Goal: Task Accomplishment & Management: Manage account settings

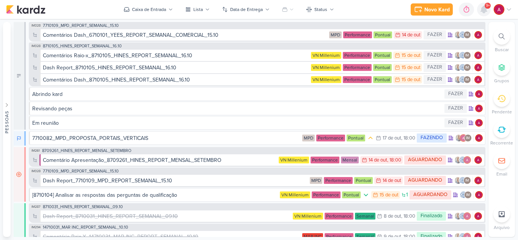
click at [480, 13] on icon at bounding box center [483, 9] width 9 height 9
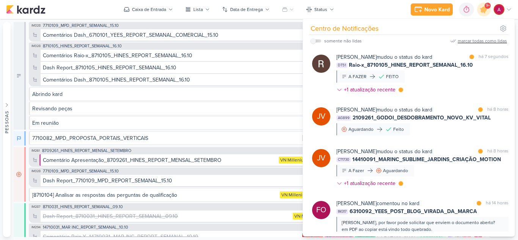
click at [481, 43] on div "marcar todas como lidas" at bounding box center [481, 41] width 49 height 7
click at [141, 9] on div "Caixa de Entrada" at bounding box center [149, 9] width 34 height 7
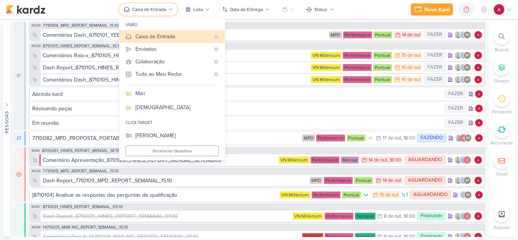
scroll to position [115, 0]
click at [150, 106] on div "[DEMOGRAPHIC_DATA]" at bounding box center [176, 106] width 83 height 8
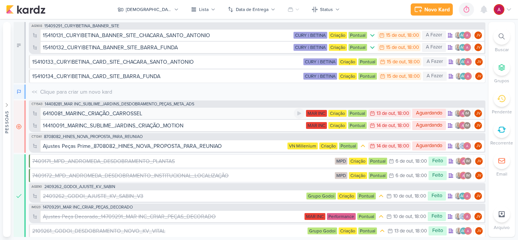
scroll to position [18, 0]
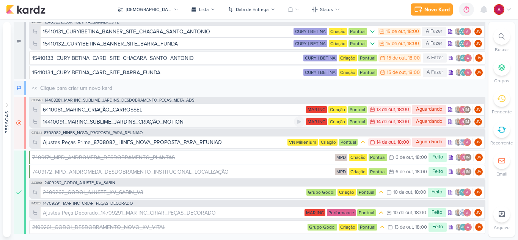
click at [124, 123] on div "14410091_MARINC_SUBLIME_JARDINS_CRIAÇÃO_MOTION" at bounding box center [113, 122] width 141 height 8
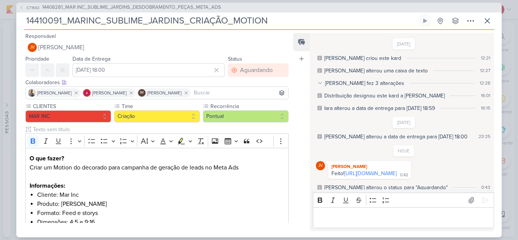
scroll to position [11, 0]
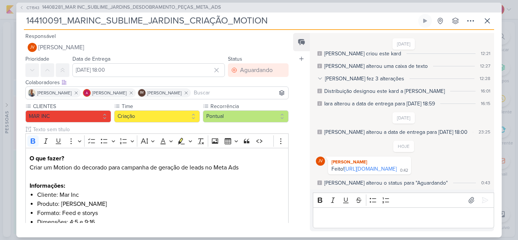
drag, startPoint x: 395, startPoint y: 162, endPoint x: 286, endPoint y: 47, distance: 158.4
click at [395, 166] on link "[URL][DOMAIN_NAME]" at bounding box center [370, 169] width 52 height 6
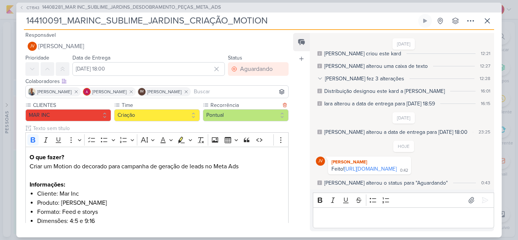
scroll to position [0, 0]
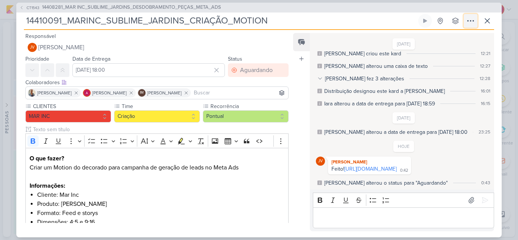
click at [472, 23] on icon at bounding box center [470, 20] width 9 height 9
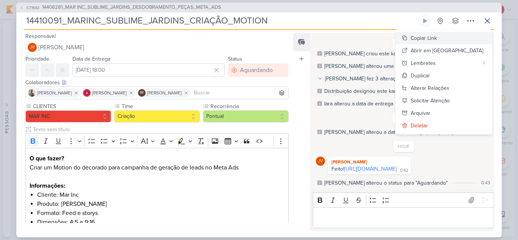
click at [436, 36] on div "Copiar Link" at bounding box center [423, 38] width 26 height 8
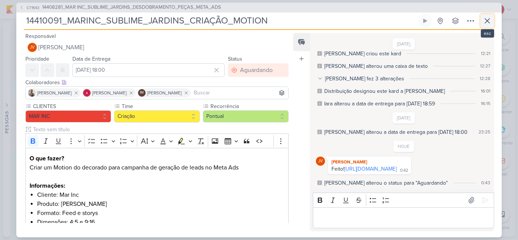
click at [486, 21] on icon at bounding box center [486, 20] width 9 height 9
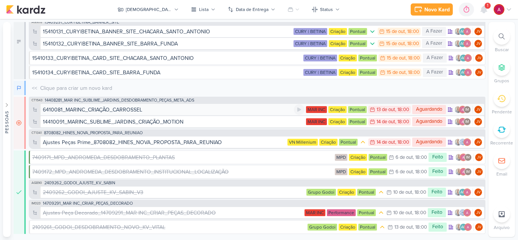
click at [102, 109] on div "6410081_MARINC_CRIAÇÃO_CARROSSEL" at bounding box center [92, 110] width 99 height 8
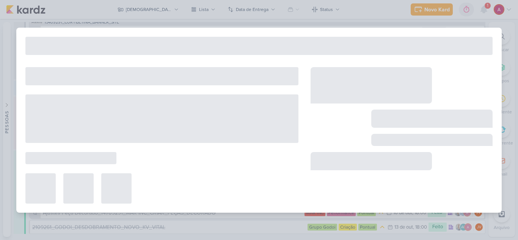
click at [102, 109] on div at bounding box center [161, 118] width 273 height 48
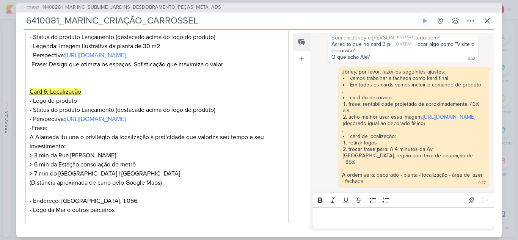
scroll to position [633, 0]
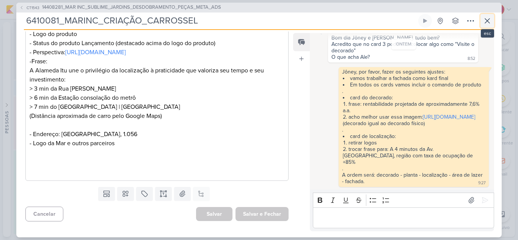
click at [483, 20] on icon at bounding box center [486, 20] width 9 height 9
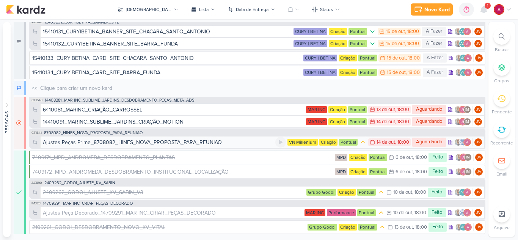
click at [145, 142] on div "Ajustes Peças Prime_8708082_HINES_NOVA_PROPOSTA_PARA_REUNIAO" at bounding box center [132, 142] width 179 height 8
click at [0, 0] on div at bounding box center [0, 0] width 0 height 0
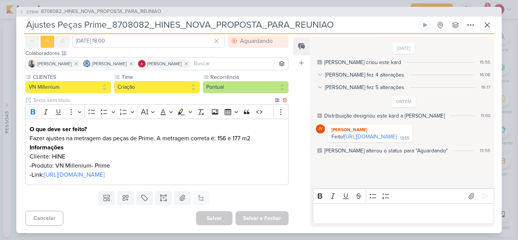
scroll to position [52, 0]
click at [371, 140] on link "[URL][DOMAIN_NAME]" at bounding box center [370, 136] width 52 height 6
click at [58, 10] on span "8708082_HINES_NOVA_PROPOSTA_PARA_REUNIAO" at bounding box center [101, 12] width 120 height 8
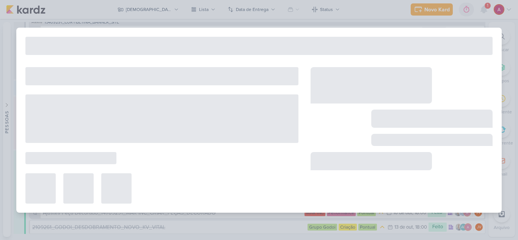
type input "8708082_HINES_NOVA_PROPOSTA_PARA_REUNIAO"
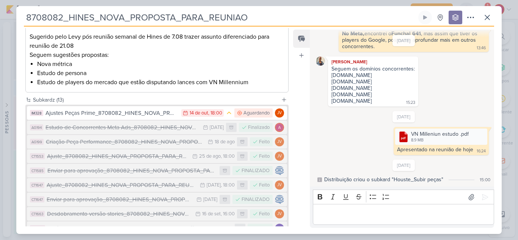
scroll to position [143, 0]
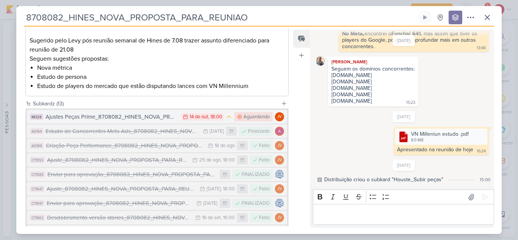
click at [132, 117] on div "Ajustes Peças Prime_8708082_HINES_NOVA_PROPOSTA_PARA_REUNIAO" at bounding box center [111, 117] width 132 height 9
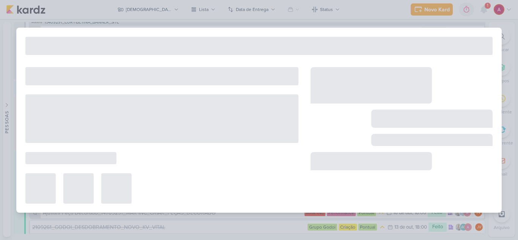
type input "Ajustes Peças Prime_8708082_HINES_NOVA_PROPOSTA_PARA_REUNIAO"
type input "[DATE] 18:00"
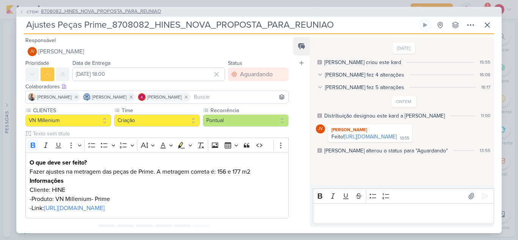
click at [23, 12] on icon at bounding box center [21, 11] width 5 height 5
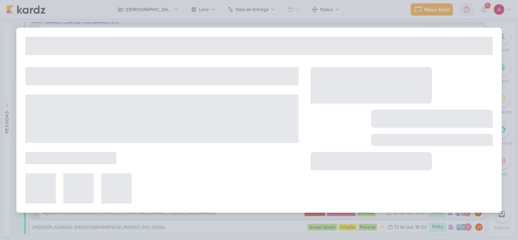
type input "8708082_HINES_NOVA_PROPOSTA_PARA_REUNIAO"
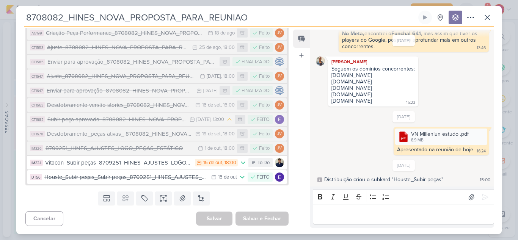
scroll to position [257, 0]
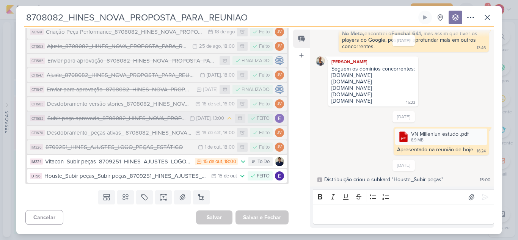
click at [156, 119] on div "Subir peça aprovada_8708082_HINES_NOVA_PROPOSTA_PARA_REUNIAO" at bounding box center [116, 118] width 138 height 9
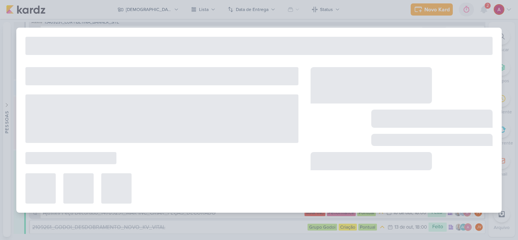
type input "Subir peça aprovada_8708082_HINES_NOVA_PROPOSTA_PARA_REUNIAO"
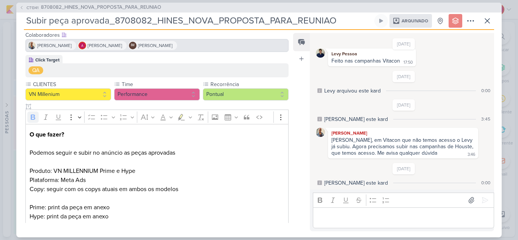
scroll to position [0, 0]
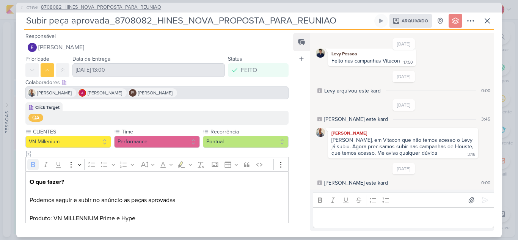
click at [20, 6] on icon at bounding box center [21, 7] width 5 height 5
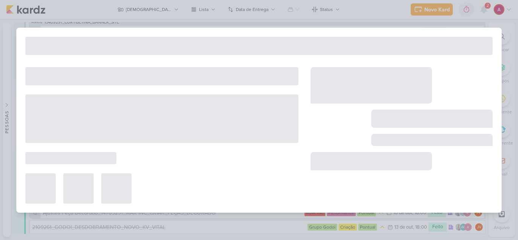
type input "8708082_HINES_NOVA_PROPOSTA_PARA_REUNIAO"
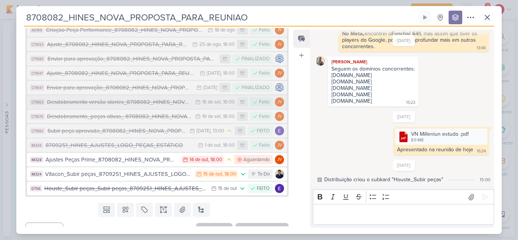
scroll to position [257, 0]
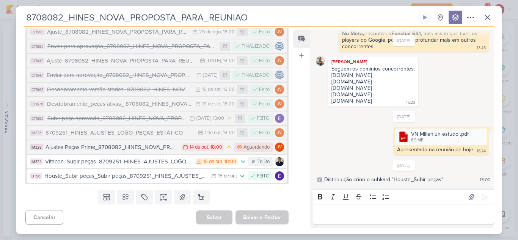
click at [151, 149] on div "Ajustes Peças Prime_8708082_HINES_NOVA_PROPOSTA_PARA_REUNIAO" at bounding box center [111, 147] width 132 height 9
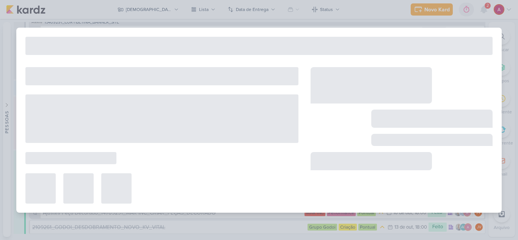
type input "Ajustes Peças Prime_8708082_HINES_NOVA_PROPOSTA_PARA_REUNIAO"
type input "[DATE] 18:00"
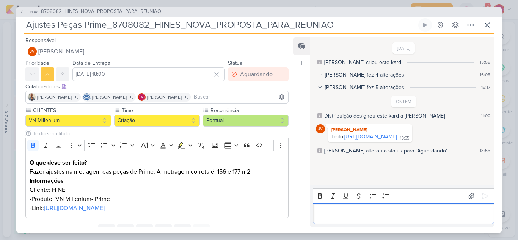
click at [344, 209] on p "Editor editing area: main" at bounding box center [402, 213] width 173 height 9
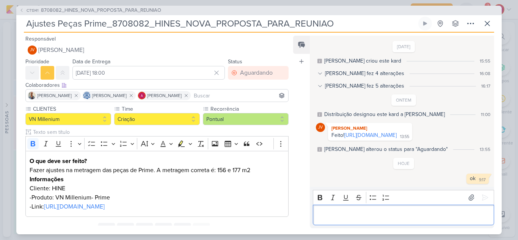
scroll to position [7, 0]
click at [488, 19] on icon at bounding box center [486, 23] width 9 height 9
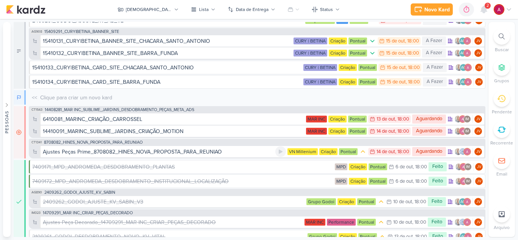
scroll to position [0, 0]
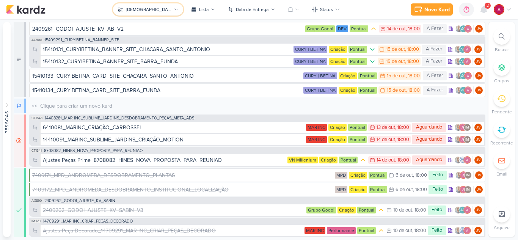
click at [155, 9] on button "[DEMOGRAPHIC_DATA]" at bounding box center [148, 9] width 70 height 12
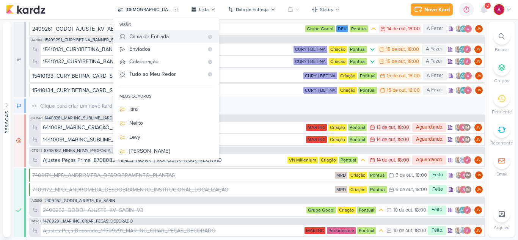
click at [185, 35] on div "Caixa de Entrada" at bounding box center [166, 37] width 74 height 8
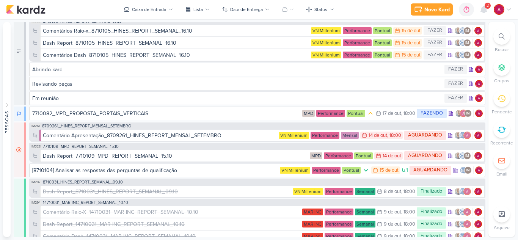
scroll to position [38, 0]
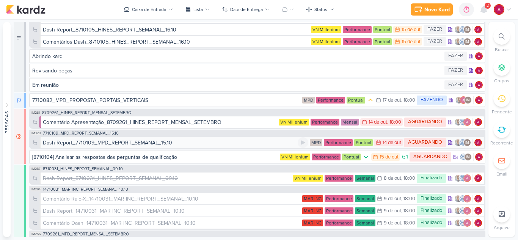
click at [158, 141] on div "Dash Report_7710109_MPD_REPORT_SEMANAL_15.10" at bounding box center [107, 143] width 129 height 8
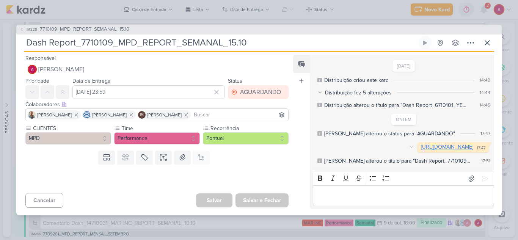
click at [421, 147] on link "[URL][DOMAIN_NAME]" at bounding box center [447, 147] width 52 height 6
click at [488, 41] on icon at bounding box center [487, 43] width 5 height 5
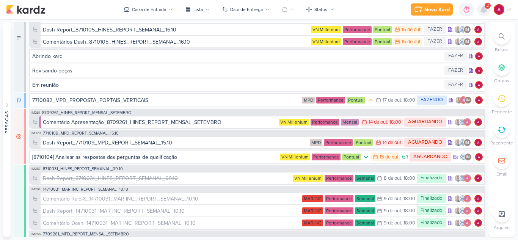
click at [480, 15] on div at bounding box center [484, 10] width 14 height 14
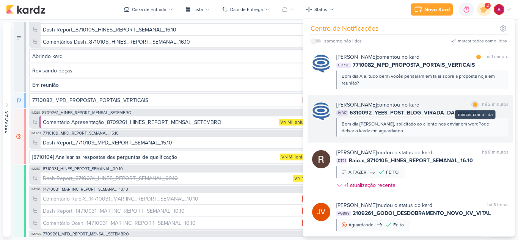
click at [472, 106] on div at bounding box center [474, 104] width 5 height 5
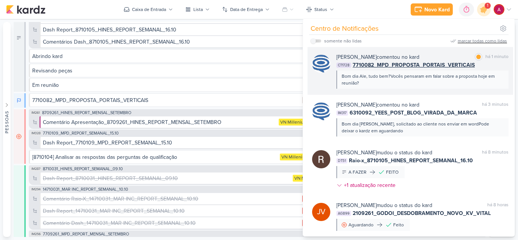
click at [410, 83] on div "Bom dia Ale, tudo bem?Vocês pensaram em falar sobre a proposta hoje em reunião?" at bounding box center [421, 80] width 161 height 14
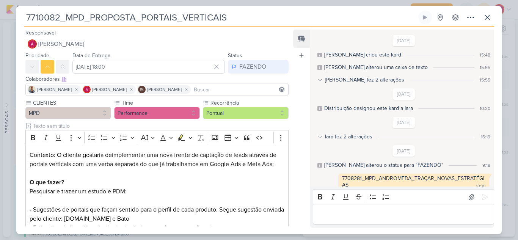
scroll to position [124, 0]
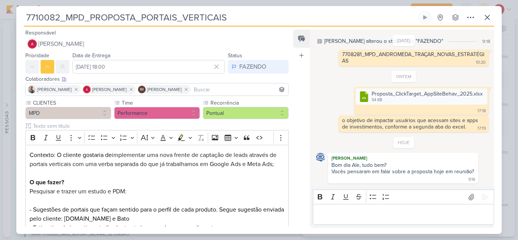
click at [351, 213] on p "Editor editing area: main" at bounding box center [402, 214] width 173 height 9
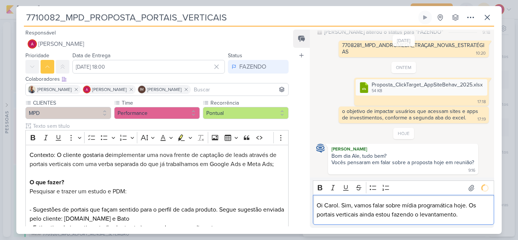
scroll to position [152, 0]
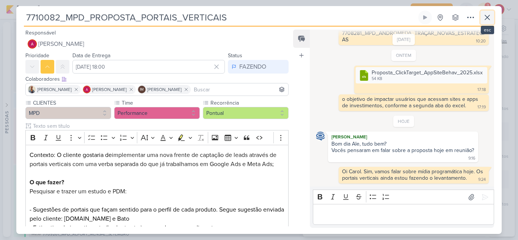
click at [489, 18] on icon at bounding box center [486, 17] width 9 height 9
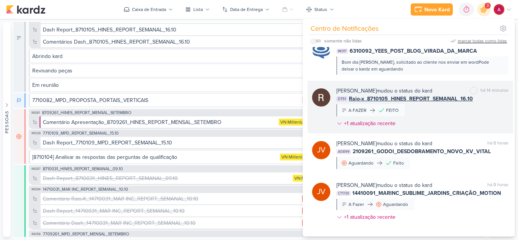
scroll to position [0, 0]
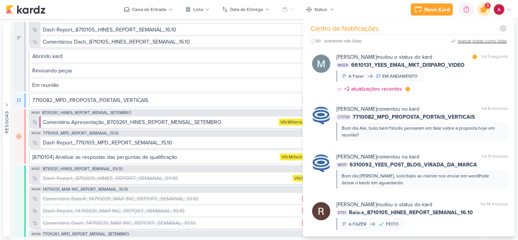
click at [487, 14] on div at bounding box center [483, 9] width 19 height 19
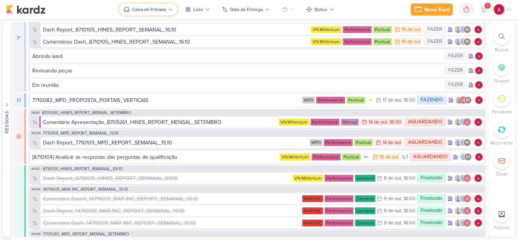
click at [166, 8] on button "Caixa de Entrada" at bounding box center [148, 9] width 58 height 12
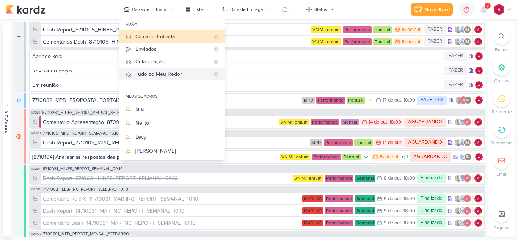
click at [158, 77] on div "Tudo ao Meu Redor" at bounding box center [172, 74] width 74 height 8
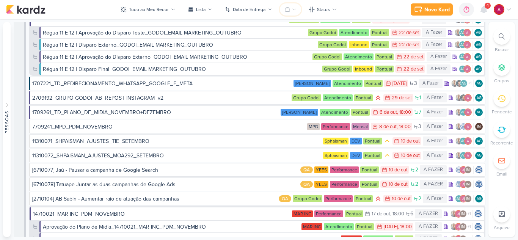
click at [289, 10] on icon at bounding box center [287, 10] width 5 height 4
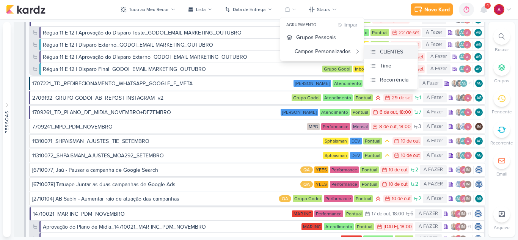
click at [380, 52] on div "CLIENTES" at bounding box center [391, 52] width 23 height 8
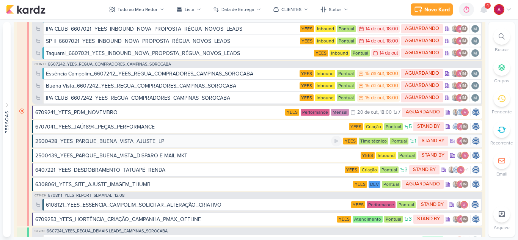
scroll to position [265, 0]
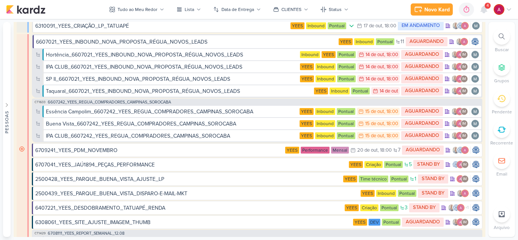
click at [498, 36] on div at bounding box center [501, 36] width 17 height 17
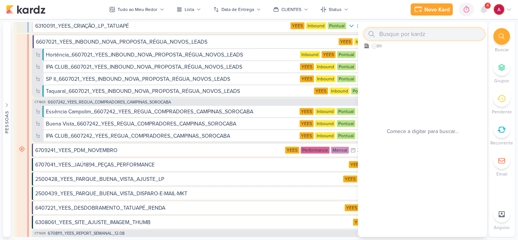
paste input "6710131"
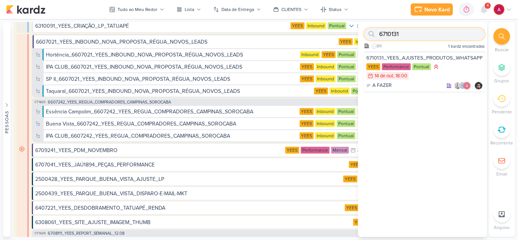
type input "6710131"
click at [452, 59] on div "6710131_YEES_AJUSTES_PRODUTOS_WHATSAPP" at bounding box center [424, 58] width 116 height 7
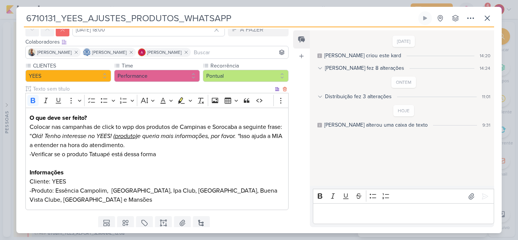
scroll to position [0, 0]
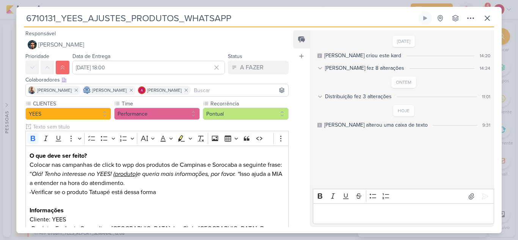
click at [248, 2] on div "6710131_YEES_AJUSTES_PRODUTOS_WHATSAPP Criado por [PERSON_NAME]" at bounding box center [259, 120] width 518 height 240
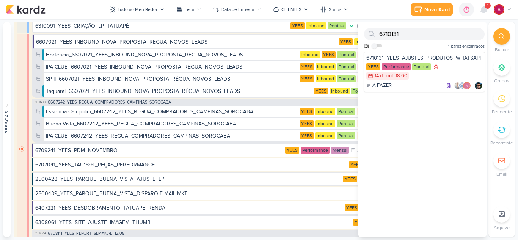
click at [488, 8] on span "4" at bounding box center [487, 6] width 2 height 6
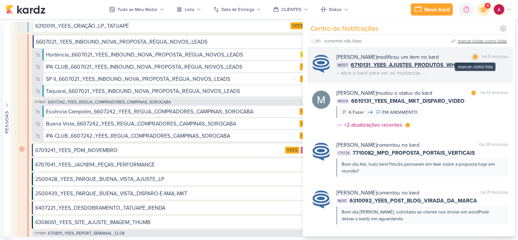
click at [474, 58] on div at bounding box center [474, 57] width 5 height 5
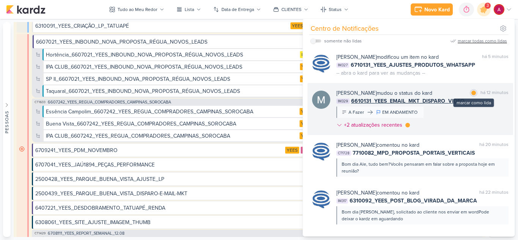
click at [471, 92] on div at bounding box center [473, 93] width 5 height 5
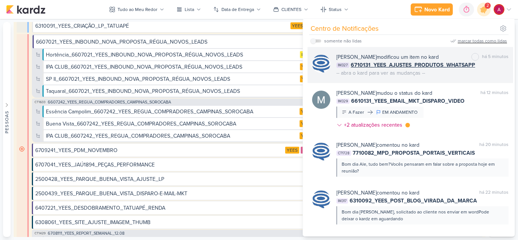
click at [461, 80] on div "[PERSON_NAME] modificou um item no kard marcar como não lida há 5 minutos IM327…" at bounding box center [409, 65] width 205 height 36
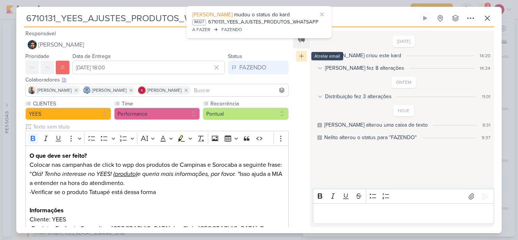
scroll to position [251, 0]
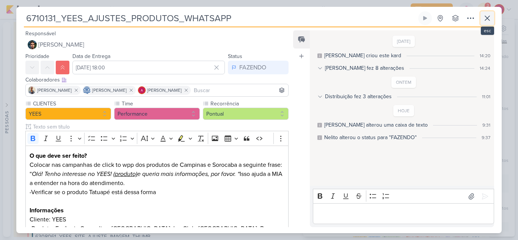
click at [487, 16] on icon at bounding box center [486, 18] width 9 height 9
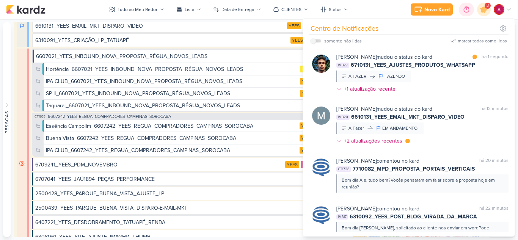
drag, startPoint x: 480, startPoint y: 12, endPoint x: 463, endPoint y: 12, distance: 17.8
click at [478, 12] on div at bounding box center [483, 9] width 19 height 19
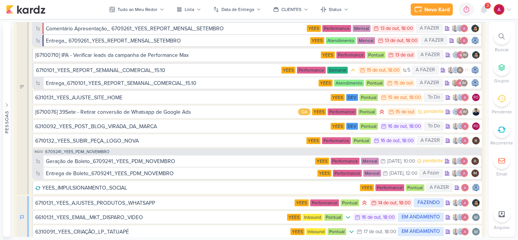
scroll to position [0, 0]
